Goal: Task Accomplishment & Management: Manage account settings

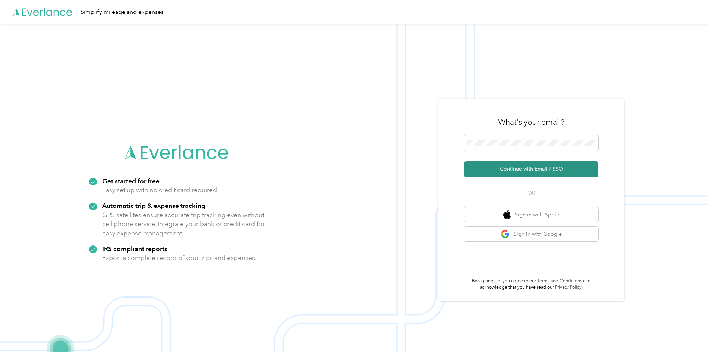
click at [524, 167] on button "Continue with Email / SSO" at bounding box center [531, 169] width 134 height 16
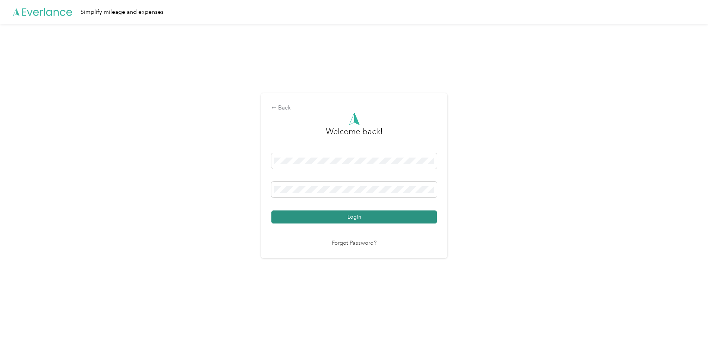
click at [351, 215] on button "Login" at bounding box center [353, 217] width 165 height 13
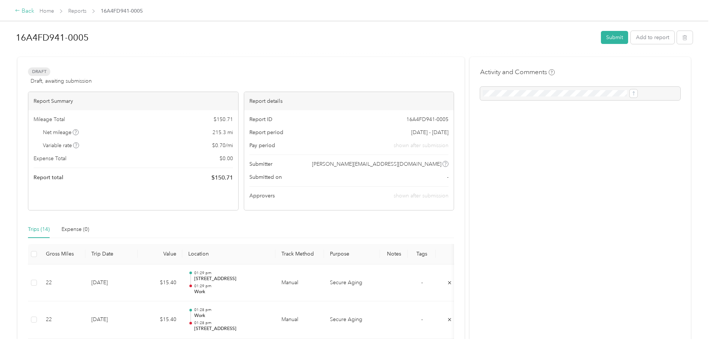
click at [34, 9] on div "Back" at bounding box center [24, 11] width 19 height 9
click at [54, 11] on link "Home" at bounding box center [47, 11] width 15 height 6
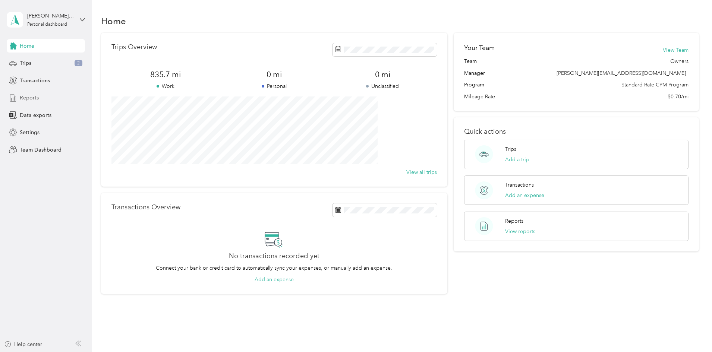
click at [34, 97] on span "Reports" at bounding box center [29, 98] width 19 height 8
